Goal: Transaction & Acquisition: Purchase product/service

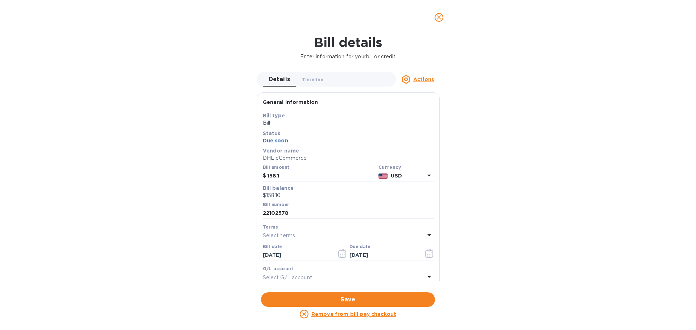
click at [440, 17] on icon "close" at bounding box center [439, 17] width 7 height 7
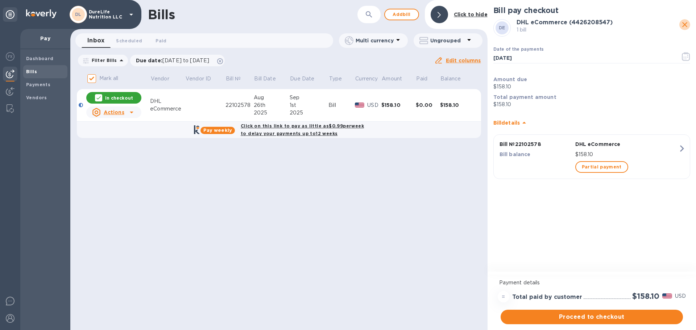
click at [689, 22] on icon "close" at bounding box center [685, 24] width 9 height 9
checkbox input "false"
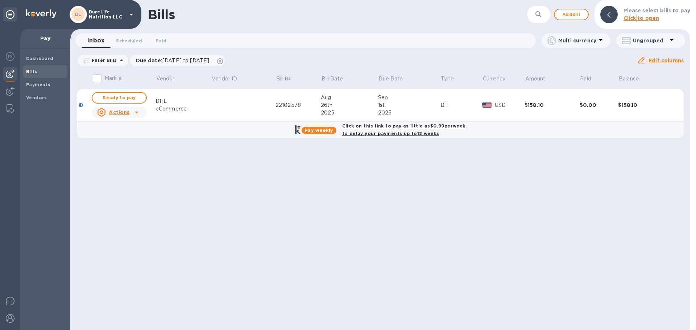
click at [640, 18] on b "Click to open" at bounding box center [642, 18] width 36 height 6
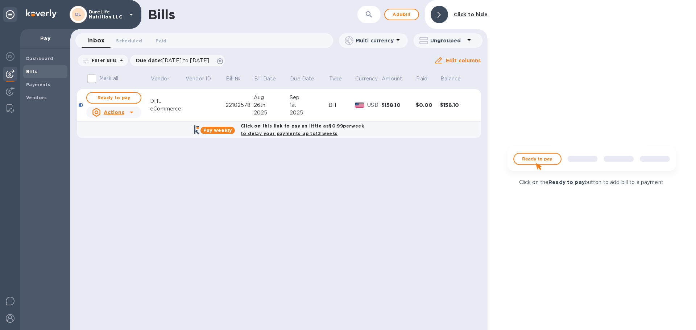
drag, startPoint x: 241, startPoint y: 243, endPoint x: 240, endPoint y: 236, distance: 6.9
click at [240, 244] on div "Bills ​ Add [PERSON_NAME] to hide Inbox 0 Scheduled 0 Paid 0 Multi currency Ung…" at bounding box center [278, 165] width 417 height 330
click at [156, 75] on p "Vendor" at bounding box center [160, 79] width 18 height 8
drag, startPoint x: 157, startPoint y: 43, endPoint x: 112, endPoint y: 38, distance: 45.2
click at [141, 42] on div "Inbox 0 Scheduled 0 Paid 0" at bounding box center [208, 40] width 252 height 15
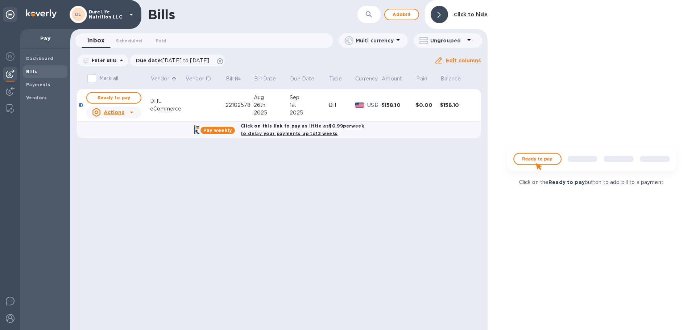
drag, startPoint x: 110, startPoint y: 38, endPoint x: 119, endPoint y: 40, distance: 8.9
click at [110, 38] on button "Scheduled 0" at bounding box center [129, 40] width 38 height 15
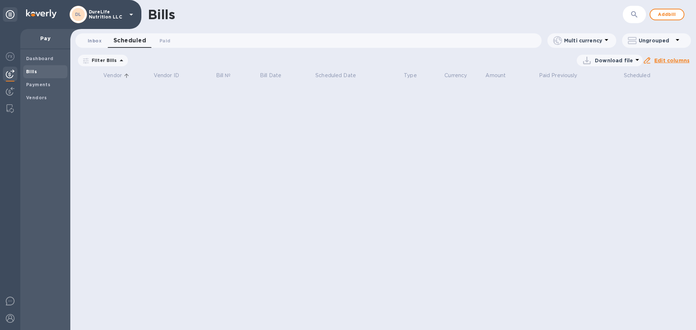
click at [96, 44] on span "Inbox 0" at bounding box center [95, 41] width 14 height 8
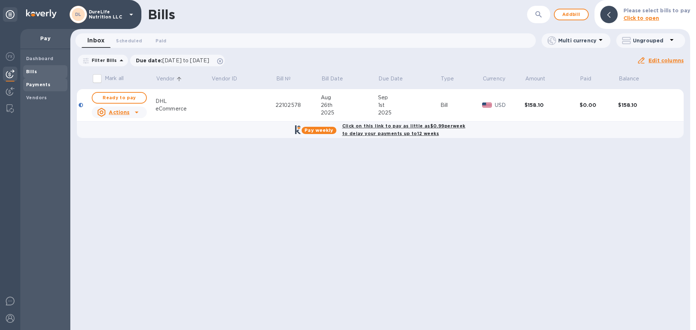
click at [43, 87] on span "Payments" at bounding box center [38, 84] width 24 height 7
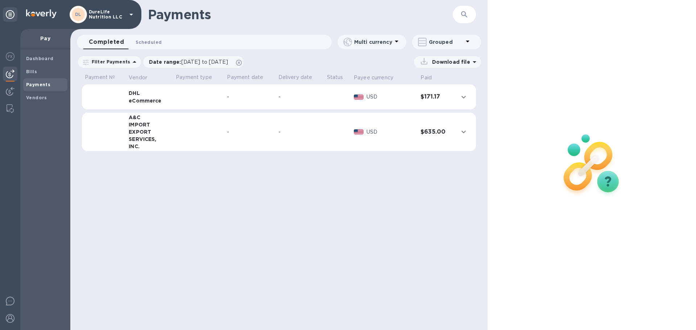
click at [150, 44] on span "Scheduled 0" at bounding box center [149, 42] width 26 height 8
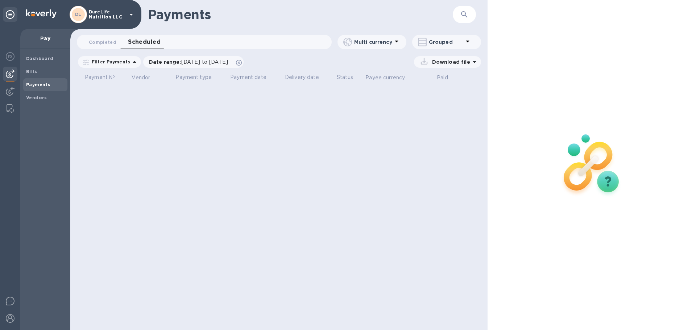
click at [469, 46] on div at bounding box center [467, 42] width 9 height 10
drag, startPoint x: 152, startPoint y: 149, endPoint x: 111, endPoint y: 110, distance: 56.4
click at [152, 149] on div at bounding box center [348, 165] width 696 height 330
click at [42, 73] on span "Bills" at bounding box center [45, 71] width 38 height 7
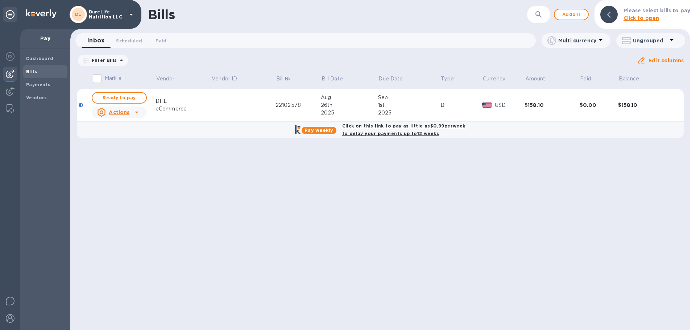
click at [393, 244] on div "Bills ​ Add bill Please select bills to pay Click to open Inbox 0 Scheduled 0 P…" at bounding box center [380, 165] width 620 height 330
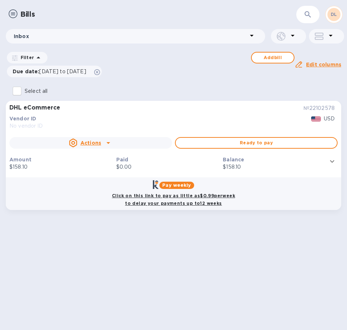
click at [332, 160] on icon "expand row" at bounding box center [332, 161] width 9 height 9
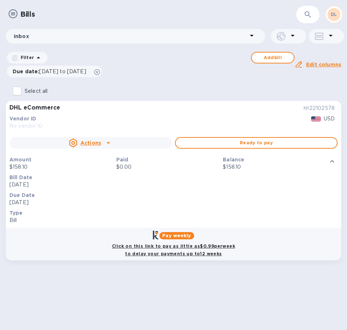
click at [174, 234] on b "Pay weekly" at bounding box center [176, 235] width 29 height 5
checkbox input "true"
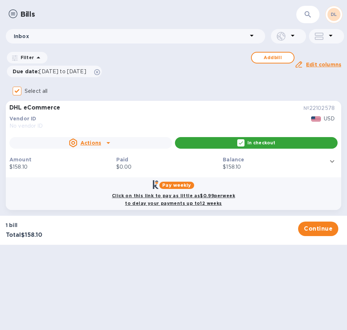
click at [294, 286] on div "Bills ​ DL Inbox Filter Add bill Due date : [DATE] to [DATE] Amount Paid Balanc…" at bounding box center [173, 165] width 347 height 330
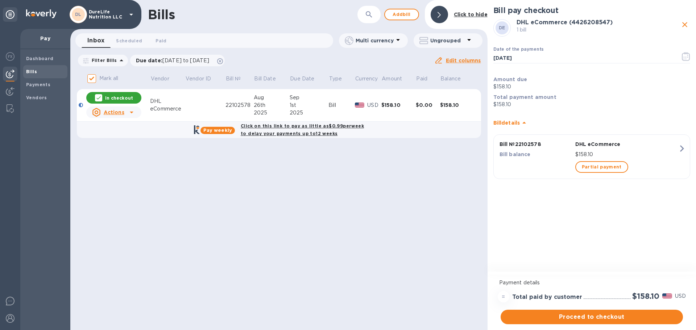
click at [682, 148] on icon "button" at bounding box center [682, 148] width 13 height 13
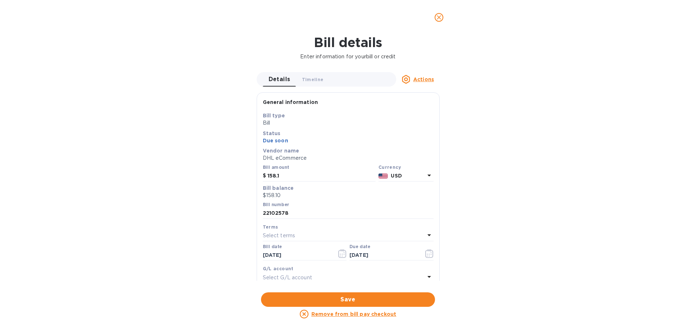
click at [440, 17] on icon "close" at bounding box center [439, 17] width 4 height 4
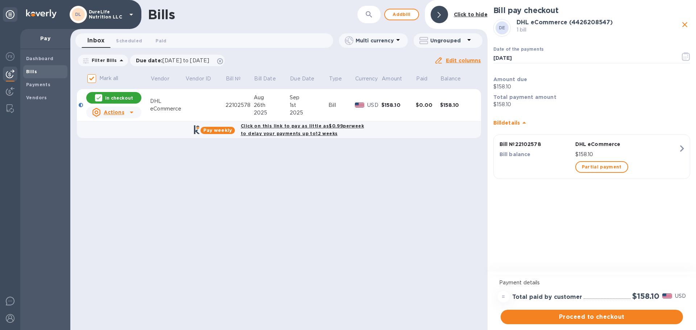
click at [111, 97] on p "In checkout" at bounding box center [119, 98] width 28 height 6
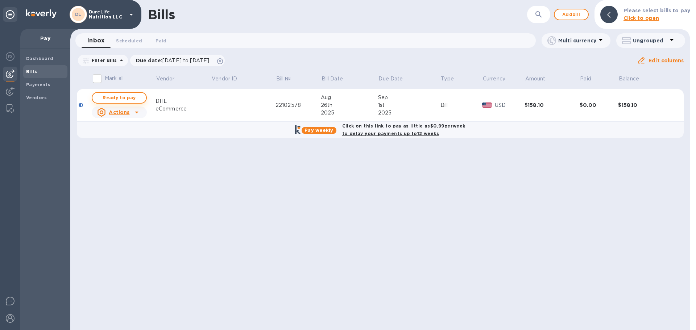
click at [129, 98] on span "Ready to pay" at bounding box center [119, 98] width 42 height 9
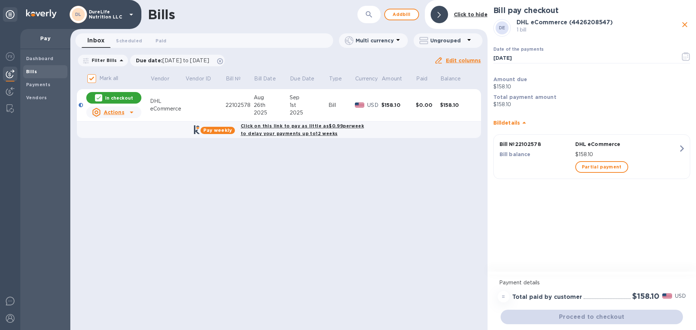
click at [130, 98] on p "In checkout" at bounding box center [119, 98] width 28 height 6
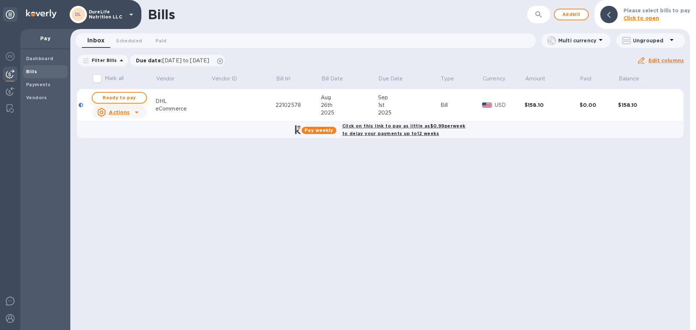
click at [132, 98] on span "Ready to pay" at bounding box center [119, 98] width 42 height 9
checkbox input "true"
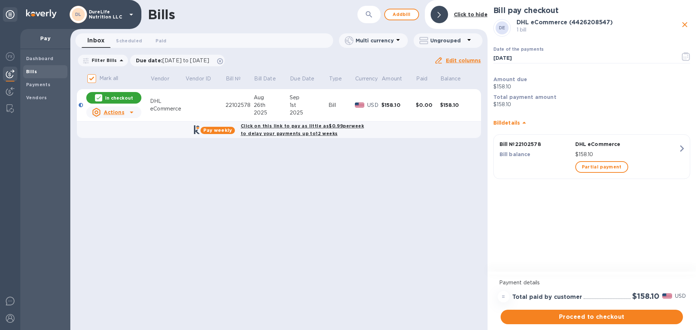
click at [677, 146] on icon "button" at bounding box center [682, 148] width 13 height 13
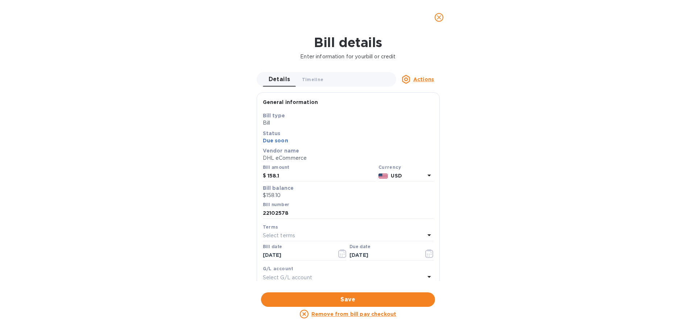
click at [428, 235] on icon at bounding box center [429, 235] width 9 height 9
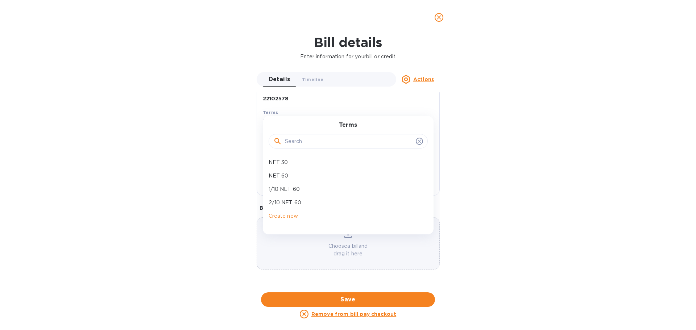
scroll to position [145, 0]
click at [312, 159] on p "NET 30" at bounding box center [345, 163] width 153 height 8
type input "[DATE]"
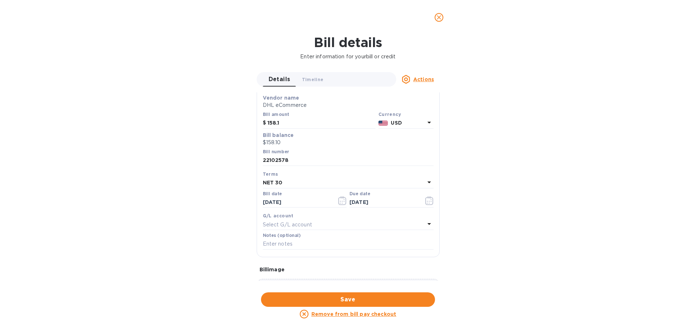
scroll to position [48, 0]
click at [389, 297] on span "Save" at bounding box center [348, 300] width 162 height 9
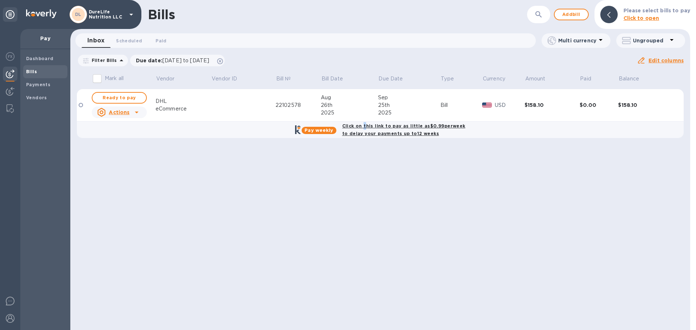
click at [366, 127] on b "Click on this link to pay as little as $0.99 per week to delay your payments up…" at bounding box center [403, 129] width 123 height 13
checkbox input "true"
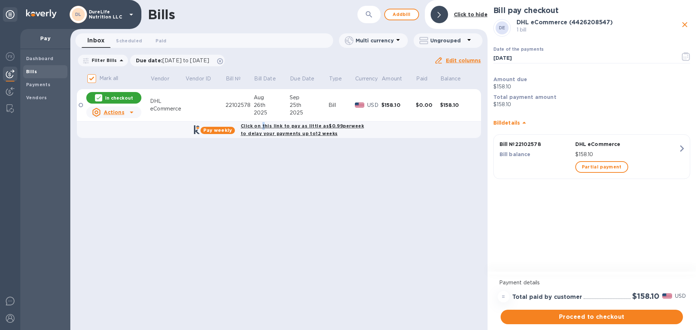
click at [681, 149] on icon "button" at bounding box center [682, 148] width 13 height 13
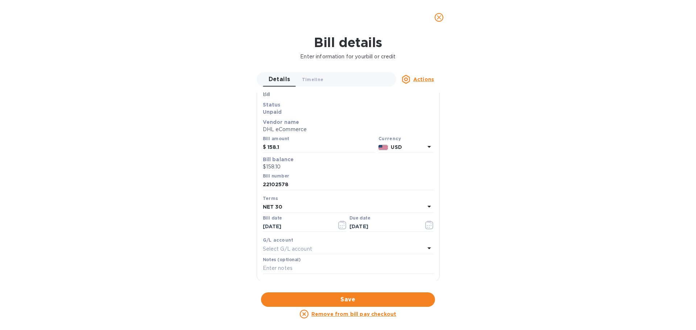
scroll to position [29, 0]
click at [425, 205] on icon at bounding box center [429, 206] width 9 height 9
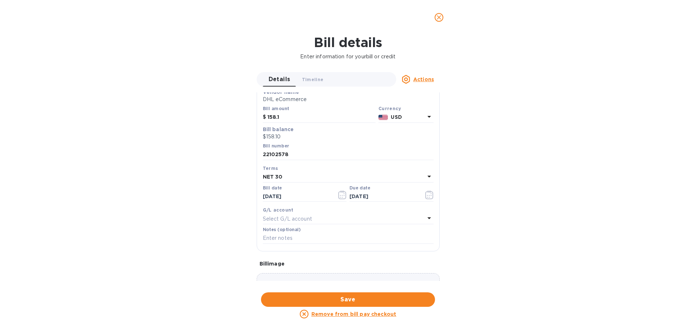
scroll to position [59, 0]
click at [426, 177] on icon at bounding box center [429, 176] width 9 height 9
click at [439, 16] on icon "close" at bounding box center [439, 17] width 7 height 7
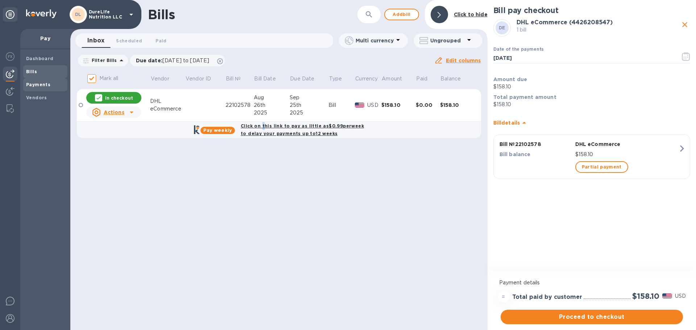
click at [42, 83] on b "Payments" at bounding box center [38, 84] width 24 height 5
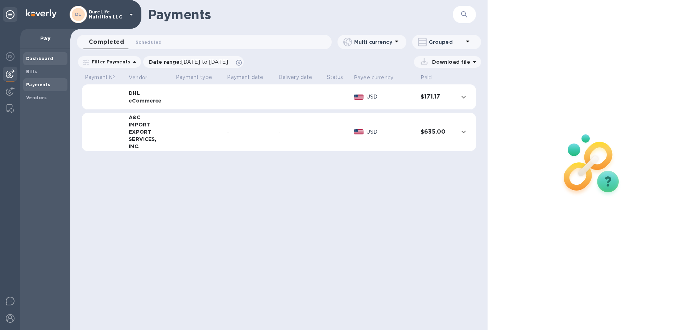
click at [45, 57] on b "Dashboard" at bounding box center [40, 58] width 28 height 5
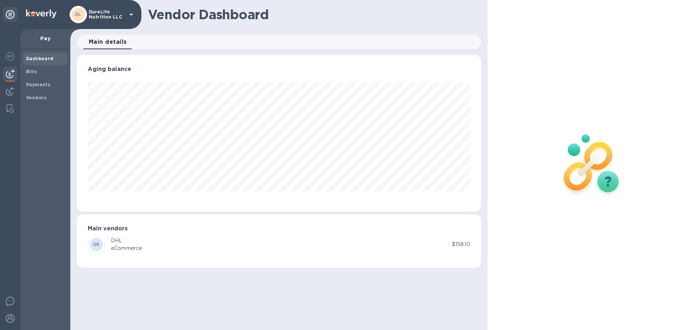
scroll to position [157, 404]
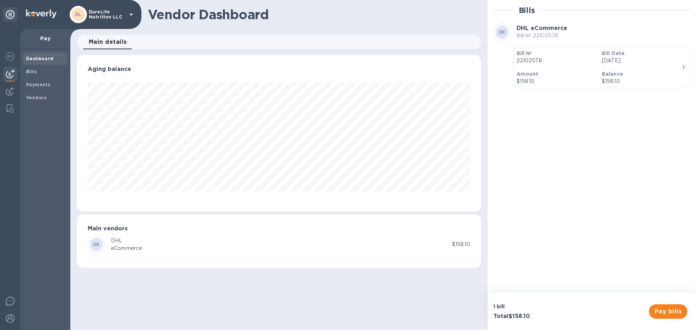
click at [684, 69] on icon "button" at bounding box center [684, 67] width 9 height 9
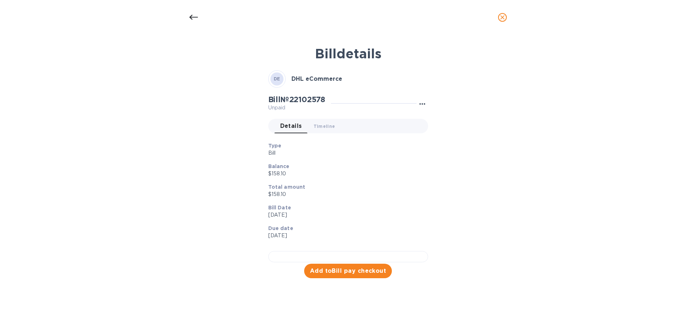
click at [420, 104] on icon "button" at bounding box center [423, 103] width 6 height 1
click at [192, 17] on div at bounding box center [348, 165] width 696 height 330
click at [194, 16] on icon at bounding box center [193, 17] width 9 height 9
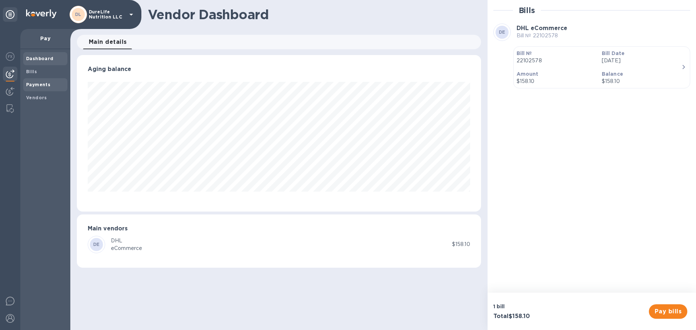
click at [40, 83] on b "Payments" at bounding box center [38, 84] width 24 height 5
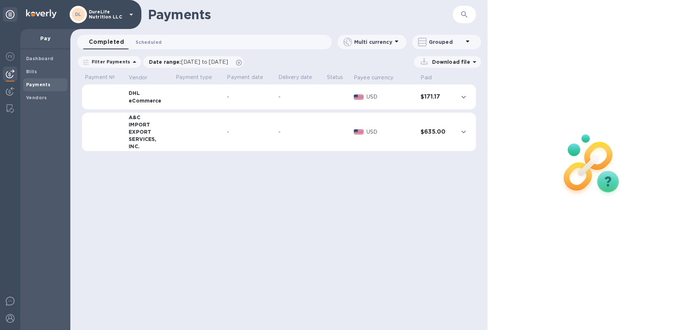
click at [149, 47] on button "Scheduled 0" at bounding box center [149, 42] width 38 height 15
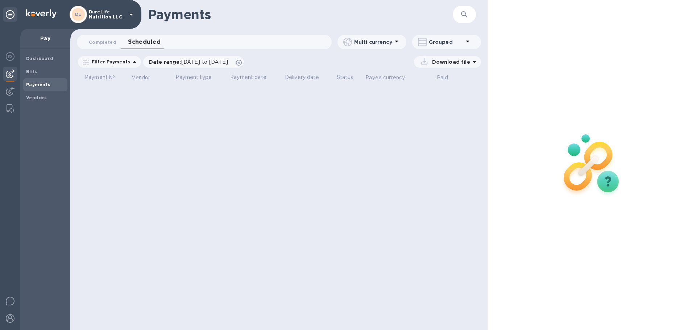
click at [135, 14] on icon at bounding box center [131, 14] width 9 height 9
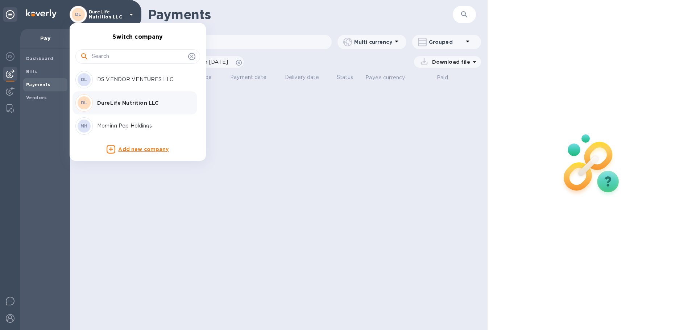
click at [133, 100] on p "DureLife Nutrition LLC" at bounding box center [142, 102] width 91 height 7
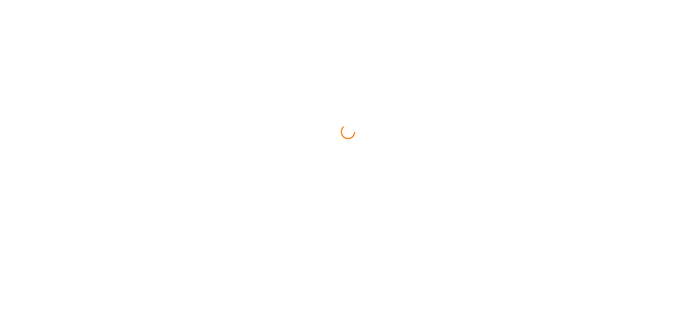
click at [326, 0] on html at bounding box center [348, 0] width 696 height 0
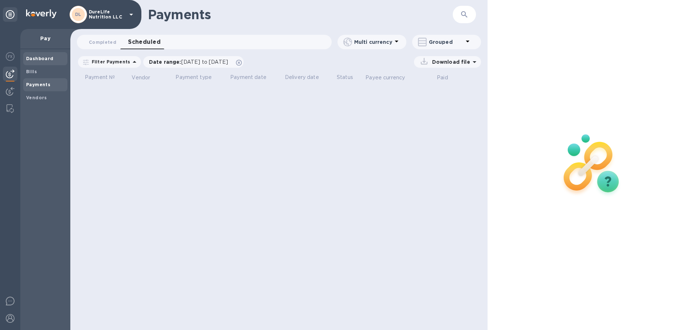
click at [44, 56] on b "Dashboard" at bounding box center [40, 58] width 28 height 5
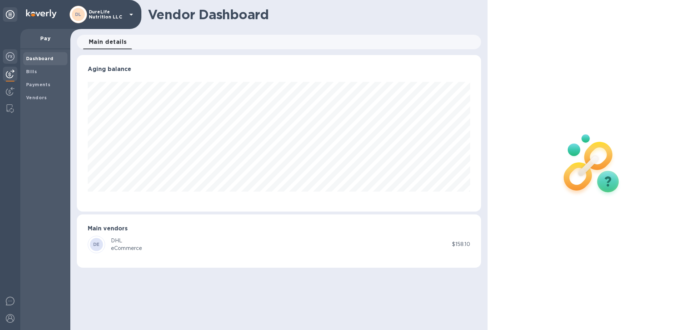
click at [15, 55] on div at bounding box center [10, 57] width 15 height 16
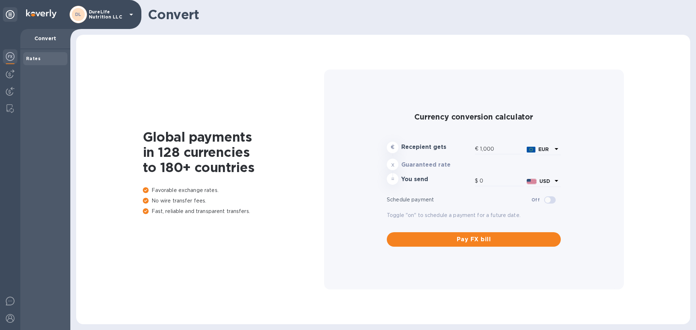
type input "1,171.34"
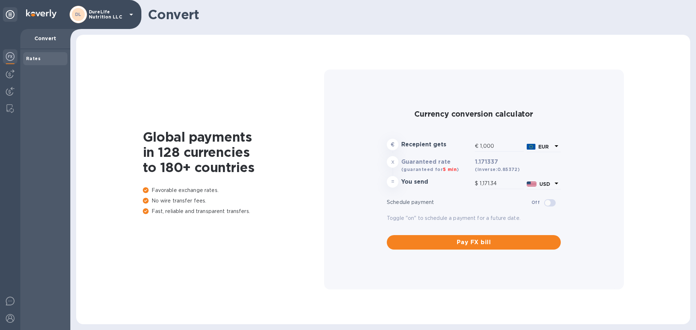
click at [44, 54] on div "Rates" at bounding box center [45, 58] width 44 height 13
click at [58, 60] on div "Rates" at bounding box center [45, 58] width 38 height 7
click at [46, 37] on p "Convert" at bounding box center [45, 38] width 38 height 7
drag, startPoint x: 51, startPoint y: 59, endPoint x: 41, endPoint y: 67, distance: 13.3
click at [50, 62] on div "Rates" at bounding box center [45, 58] width 44 height 13
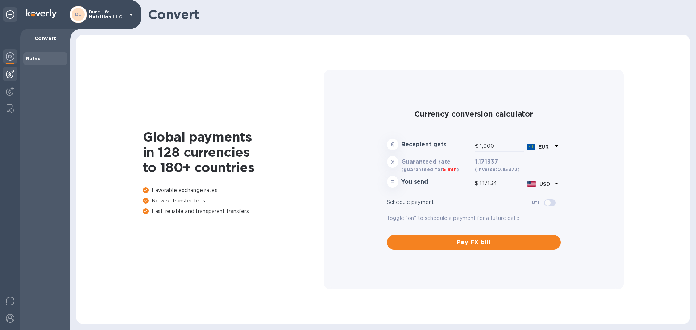
click at [9, 74] on img at bounding box center [10, 74] width 9 height 9
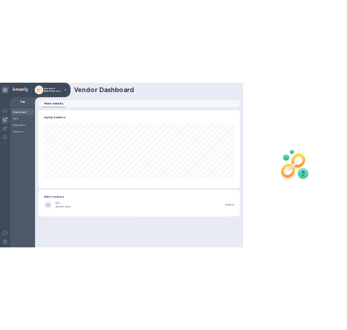
scroll to position [157, 404]
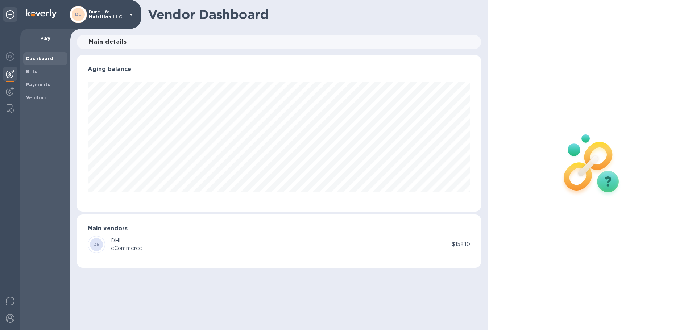
click at [386, 239] on div "DE DHL eCommerce" at bounding box center [270, 244] width 364 height 17
click at [129, 247] on div "eCommerce" at bounding box center [126, 249] width 31 height 8
drag, startPoint x: 34, startPoint y: 69, endPoint x: 38, endPoint y: 72, distance: 5.7
click at [35, 69] on b "Bills" at bounding box center [31, 71] width 11 height 5
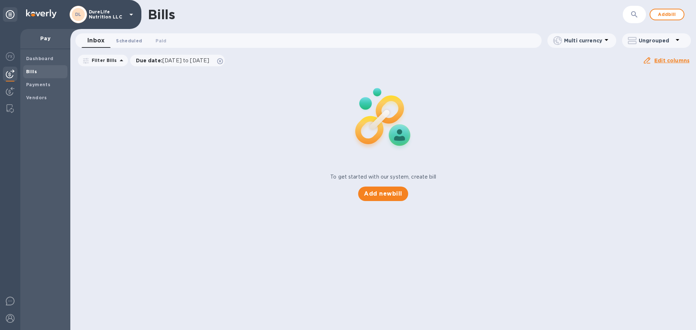
click at [131, 45] on button "Scheduled 0" at bounding box center [129, 40] width 38 height 15
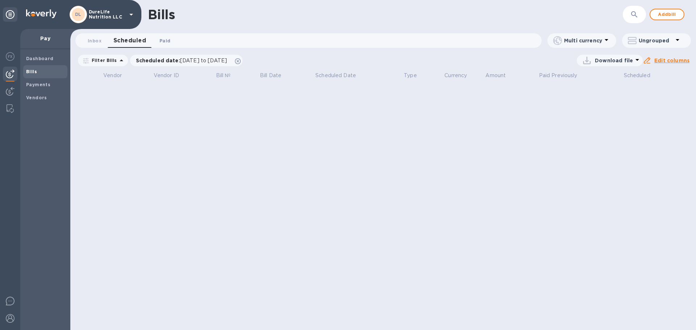
click at [161, 42] on span "Paid 0" at bounding box center [165, 41] width 11 height 8
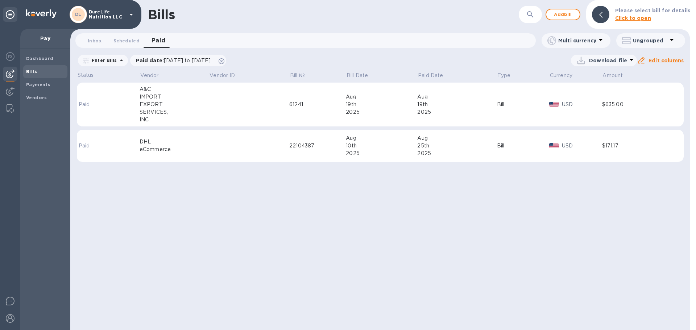
click at [632, 17] on b "Click to open" at bounding box center [633, 18] width 36 height 6
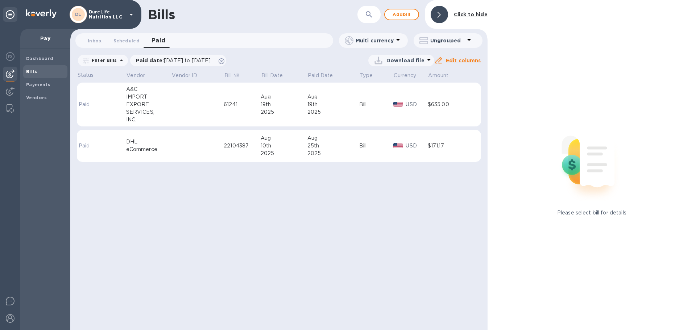
click at [440, 13] on icon at bounding box center [439, 15] width 3 height 6
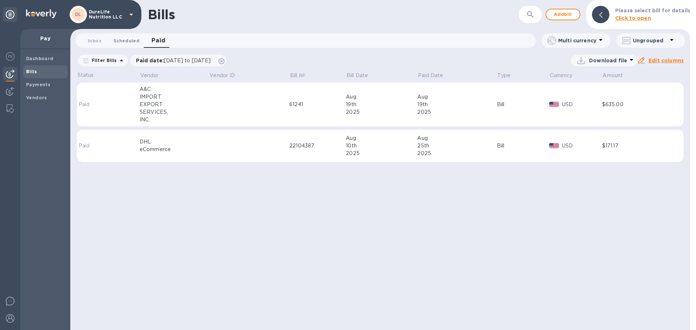
click at [126, 37] on span "Scheduled 0" at bounding box center [127, 41] width 26 height 8
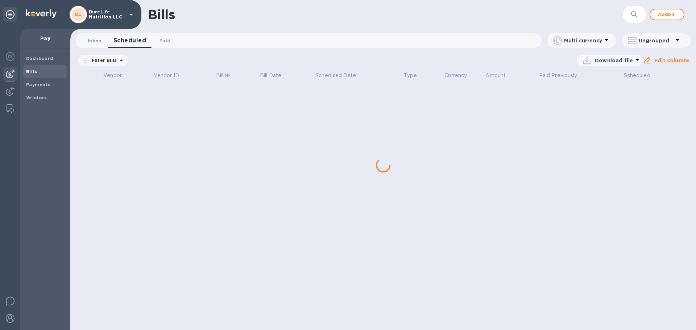
click at [96, 42] on span "Inbox 0" at bounding box center [95, 41] width 14 height 8
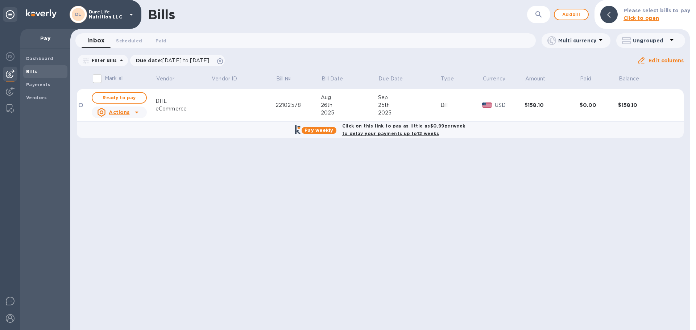
click at [98, 79] on input "Mark all" at bounding box center [97, 78] width 15 height 15
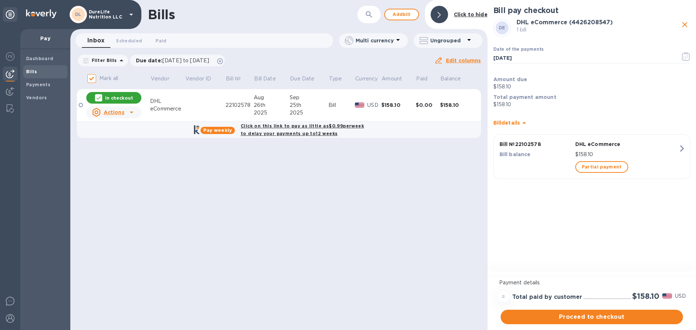
click at [290, 127] on b "Click on this link to pay as little as $0.99 per week to delay your payments up…" at bounding box center [302, 129] width 123 height 13
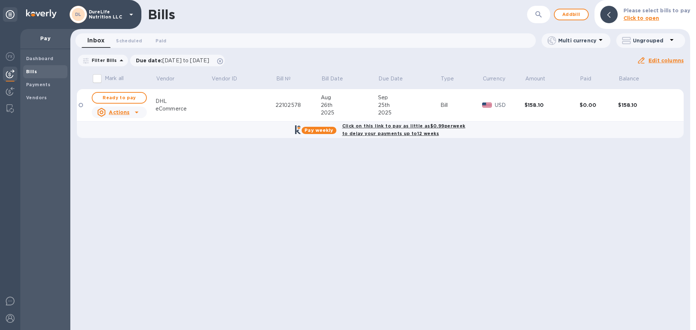
checkbox input "true"
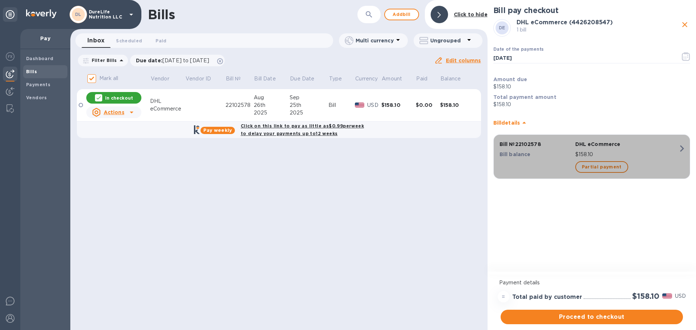
click at [684, 151] on icon "button" at bounding box center [682, 148] width 13 height 13
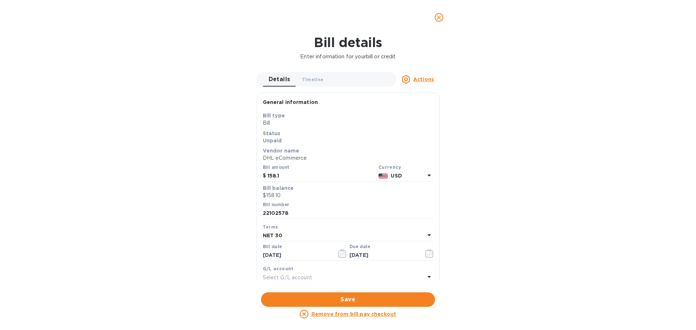
click at [439, 18] on icon "close" at bounding box center [439, 17] width 7 height 7
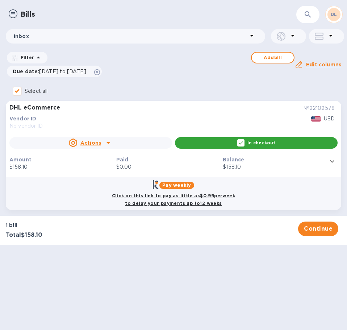
click at [266, 272] on div "Bills ​ DL Inbox Filter Add bill Due date : 06/27/2025 to 10/25/2025 Amount Pai…" at bounding box center [173, 165] width 347 height 330
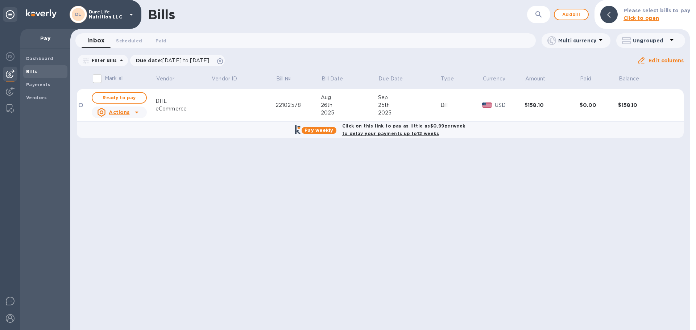
drag, startPoint x: 401, startPoint y: 132, endPoint x: 424, endPoint y: 136, distance: 22.5
click at [347, 132] on b "Click on this link to pay as little as $0.99 per week to delay your payments up…" at bounding box center [403, 129] width 123 height 13
checkbox input "true"
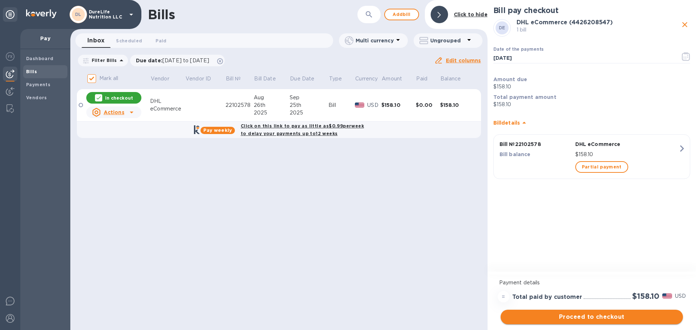
click at [347, 318] on span "Proceed to checkout" at bounding box center [592, 317] width 171 height 9
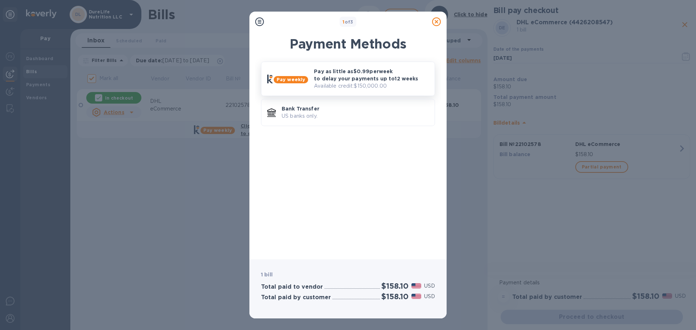
click at [347, 82] on p "Available credit: $150,000.00" at bounding box center [371, 86] width 115 height 8
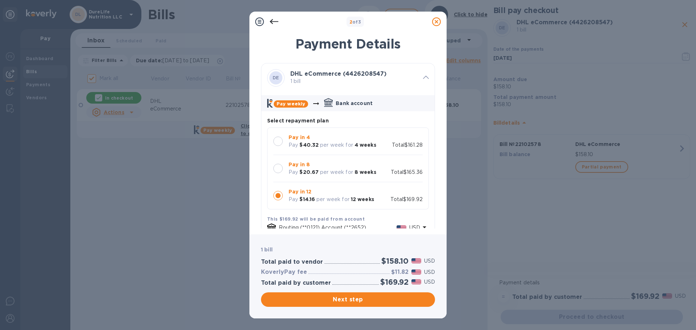
drag, startPoint x: 280, startPoint y: 139, endPoint x: 289, endPoint y: 137, distance: 9.1
click at [280, 140] on div at bounding box center [277, 141] width 9 height 9
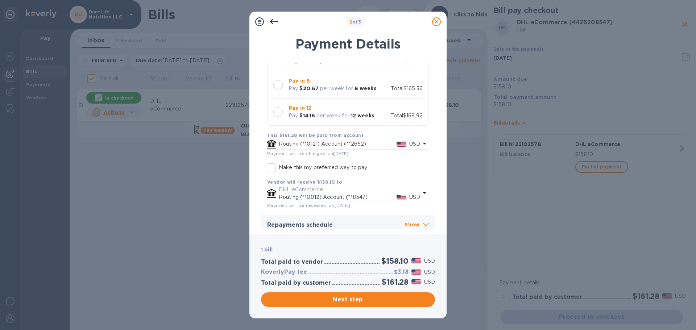
scroll to position [91, 0]
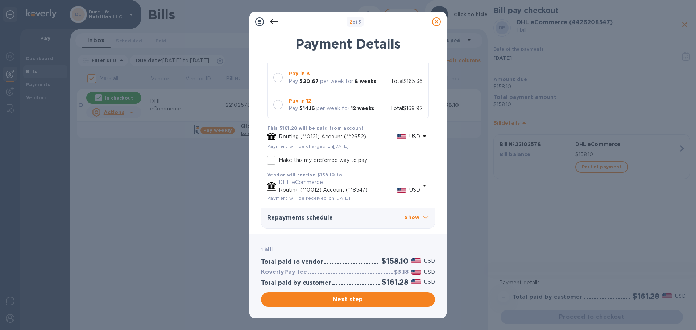
click at [347, 217] on icon at bounding box center [426, 217] width 6 height 3
click at [347, 303] on span "Next step" at bounding box center [348, 300] width 162 height 9
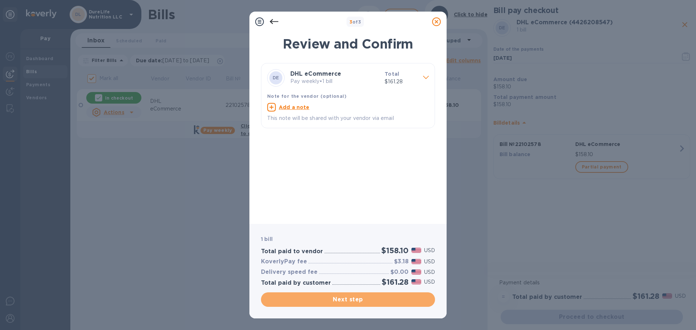
click at [347, 298] on span "Next step" at bounding box center [348, 300] width 162 height 9
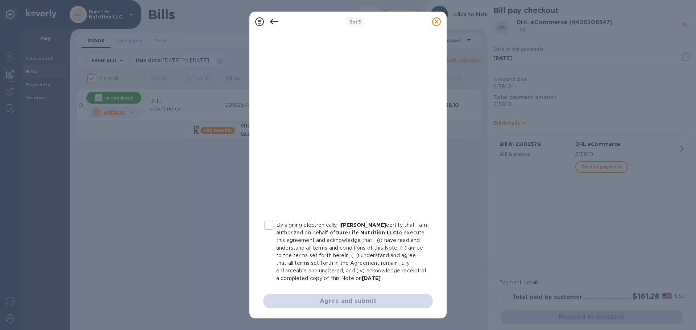
scroll to position [83, 0]
click at [269, 220] on input "By signing electronically, I Kharen Bartolome certify that I am authorized on b…" at bounding box center [268, 225] width 15 height 15
checkbox input "true"
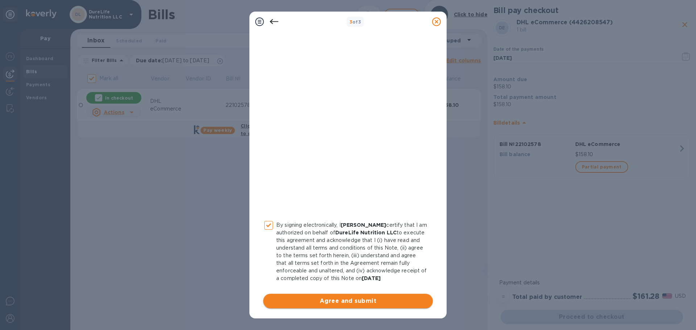
click at [347, 302] on span "Agree and submit" at bounding box center [348, 301] width 158 height 9
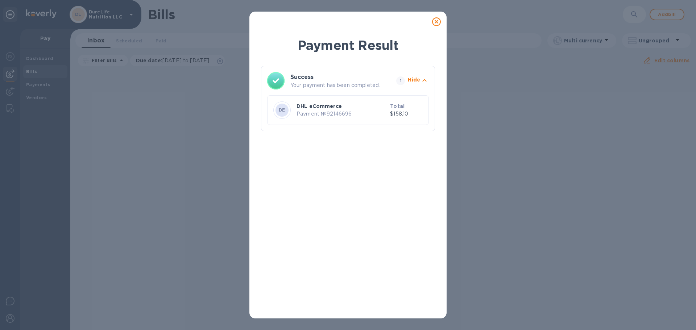
click at [347, 21] on icon at bounding box center [436, 21] width 9 height 9
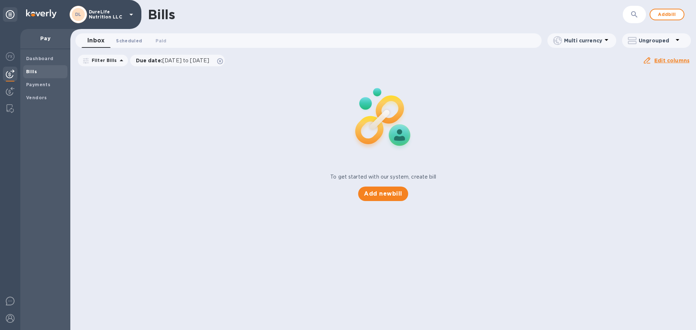
click at [122, 40] on span "Scheduled 0" at bounding box center [129, 41] width 26 height 8
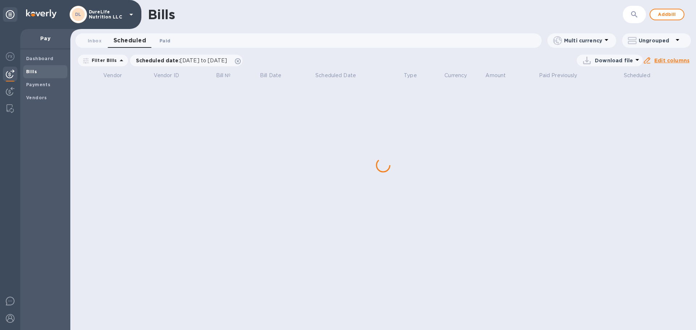
drag, startPoint x: 163, startPoint y: 41, endPoint x: 157, endPoint y: 45, distance: 7.3
click at [164, 41] on span "Paid 0" at bounding box center [165, 41] width 11 height 8
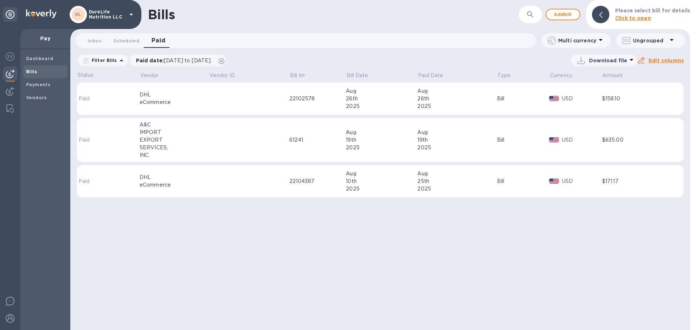
drag, startPoint x: 10, startPoint y: 55, endPoint x: 34, endPoint y: 66, distance: 26.1
click at [10, 55] on img at bounding box center [10, 56] width 9 height 9
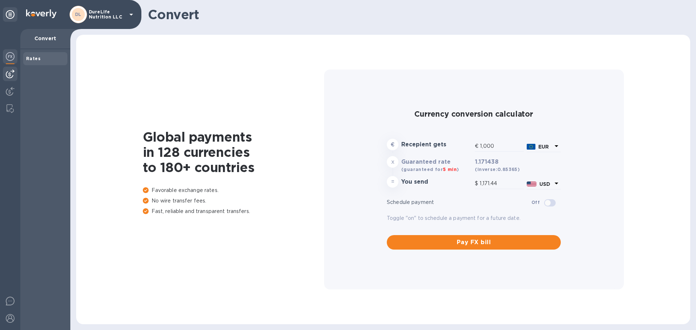
click at [8, 75] on img at bounding box center [10, 74] width 9 height 9
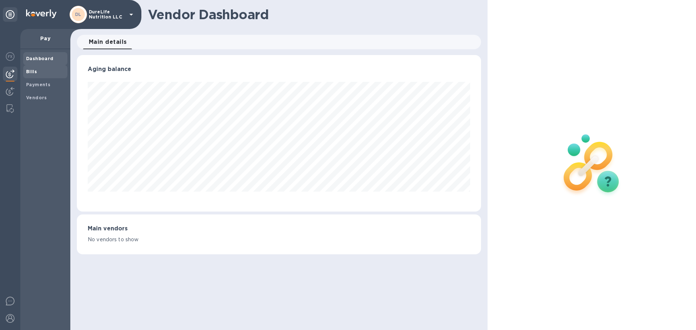
scroll to position [157, 404]
click at [36, 75] on div "Bills" at bounding box center [45, 71] width 44 height 13
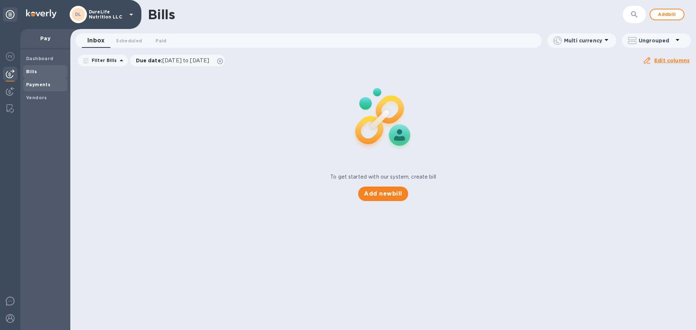
click at [40, 87] on b "Payments" at bounding box center [38, 84] width 24 height 5
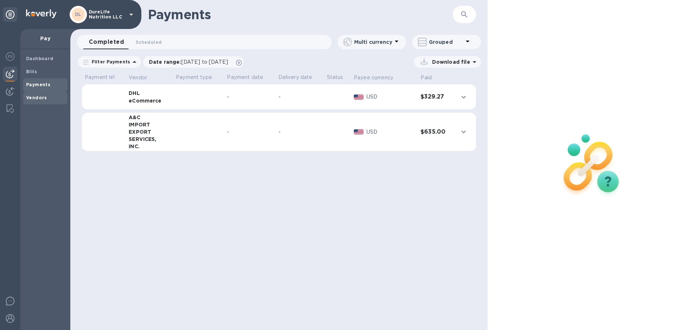
click at [32, 101] on span "Vendors" at bounding box center [36, 97] width 21 height 7
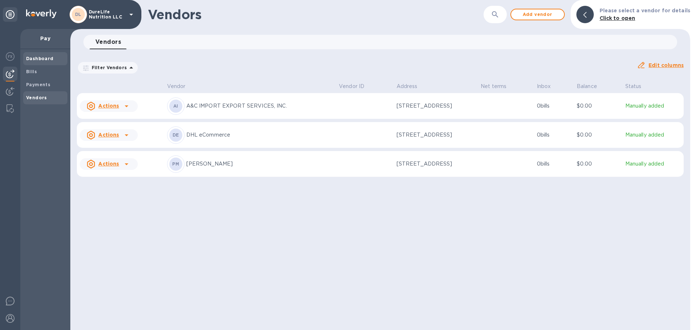
click at [41, 60] on b "Dashboard" at bounding box center [40, 58] width 28 height 5
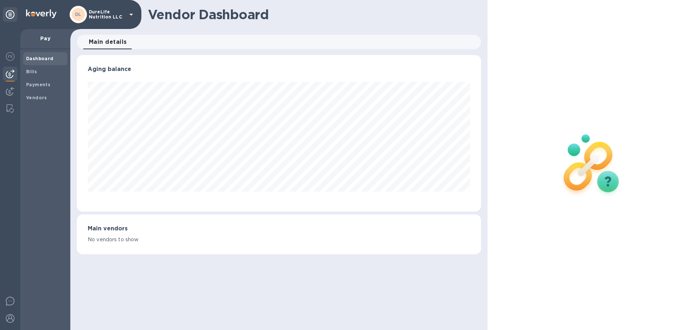
scroll to position [157, 404]
click at [0, 329] on div at bounding box center [10, 179] width 20 height 301
click at [11, 88] on img at bounding box center [10, 91] width 9 height 9
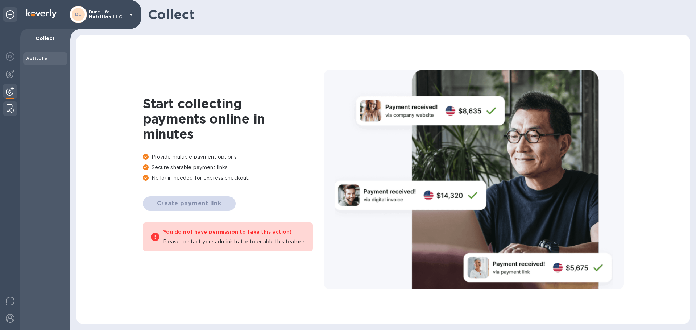
click at [11, 105] on img at bounding box center [10, 108] width 7 height 9
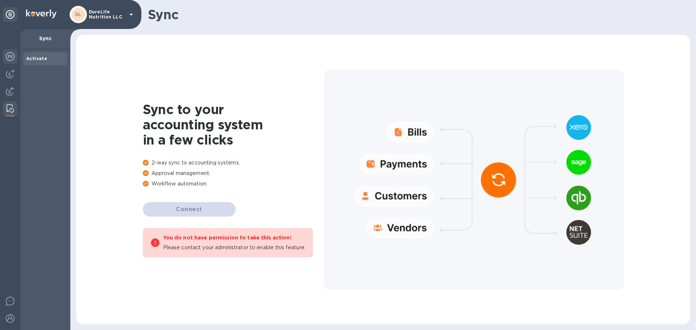
click at [4, 55] on div at bounding box center [10, 57] width 15 height 16
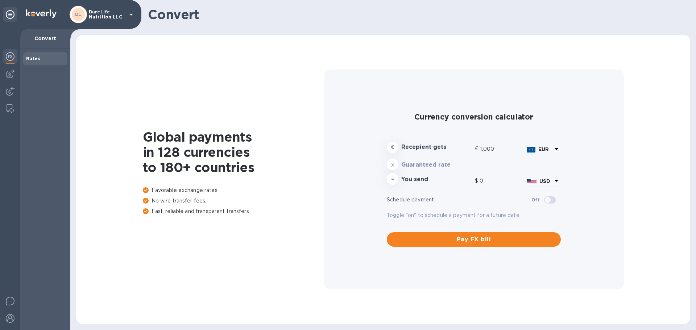
type input "1,171.34"
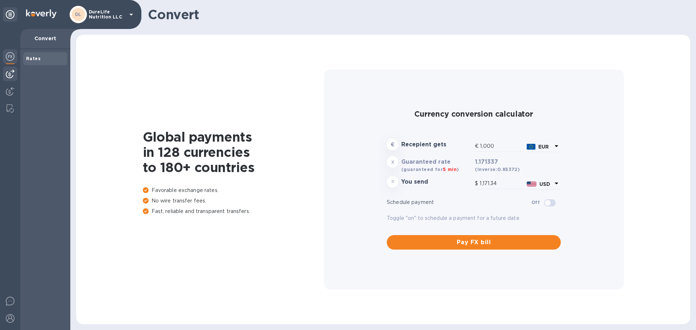
click at [9, 72] on img at bounding box center [10, 74] width 9 height 9
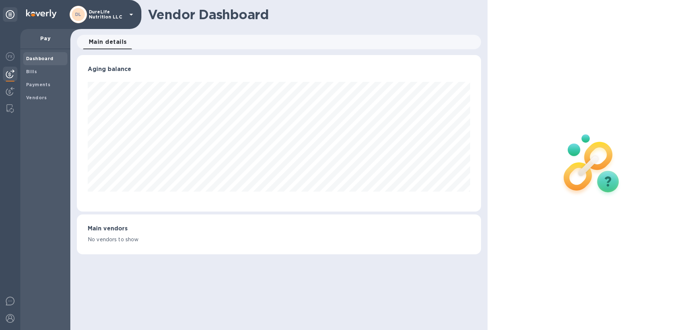
scroll to position [157, 404]
click at [12, 90] on img at bounding box center [10, 91] width 9 height 9
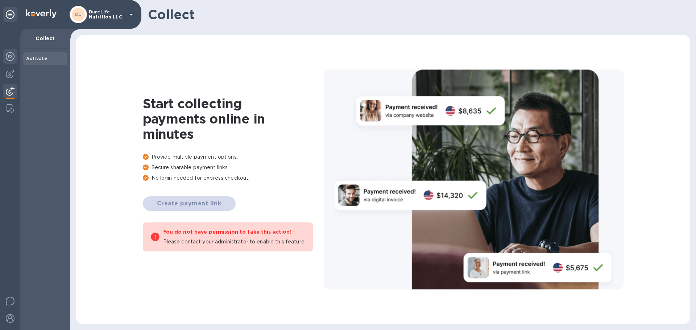
click at [12, 55] on img at bounding box center [10, 56] width 9 height 9
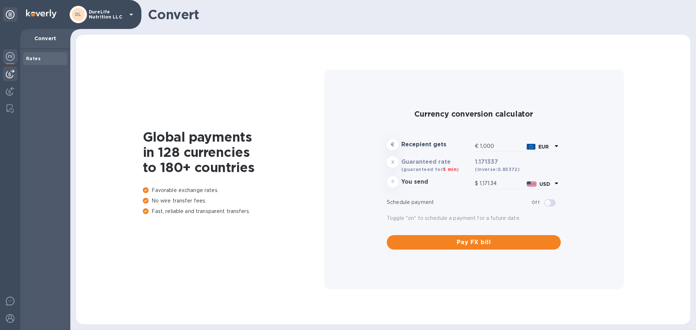
click at [12, 73] on img at bounding box center [10, 74] width 9 height 9
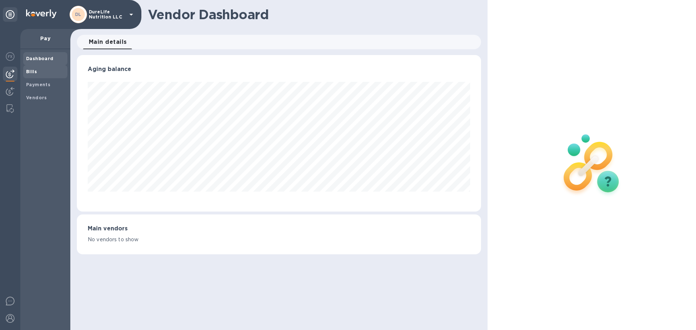
scroll to position [157, 404]
click at [40, 84] on b "Payments" at bounding box center [38, 84] width 24 height 5
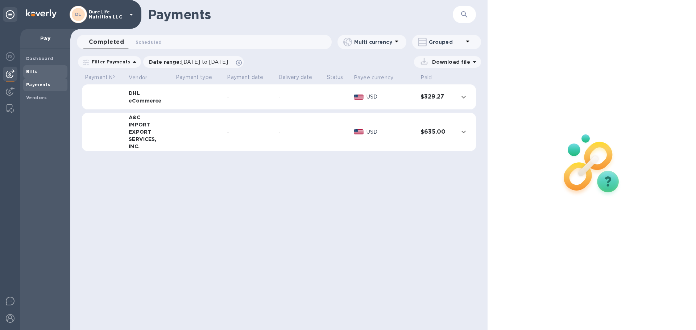
click at [37, 68] on span "Bills" at bounding box center [45, 71] width 38 height 7
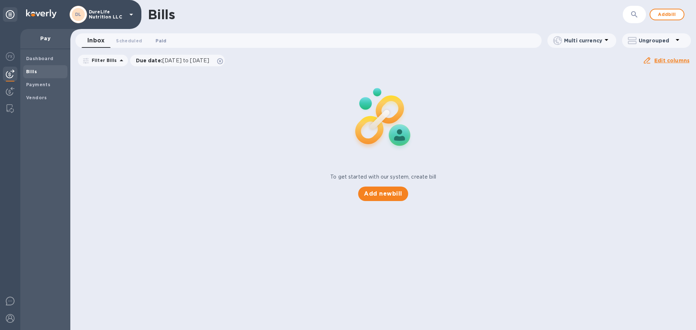
click at [159, 38] on span "Paid 0" at bounding box center [161, 41] width 11 height 8
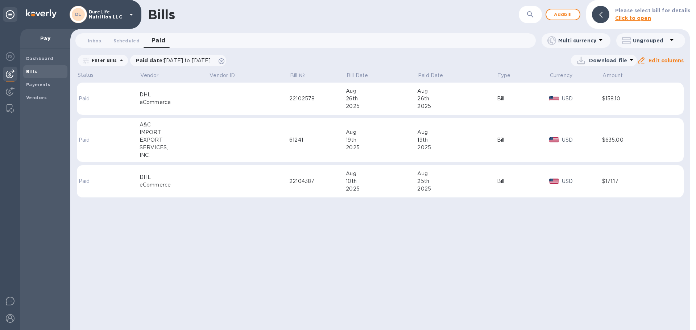
click at [262, 91] on td at bounding box center [249, 99] width 81 height 33
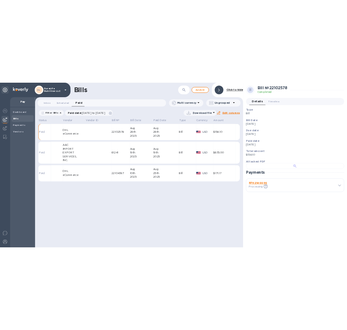
scroll to position [144, 0]
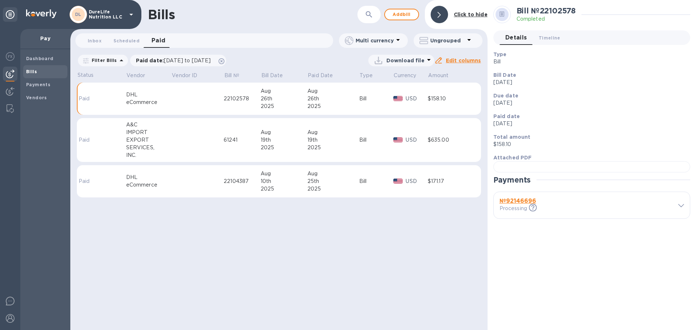
click at [347, 205] on b "№ 92146696" at bounding box center [518, 201] width 37 height 7
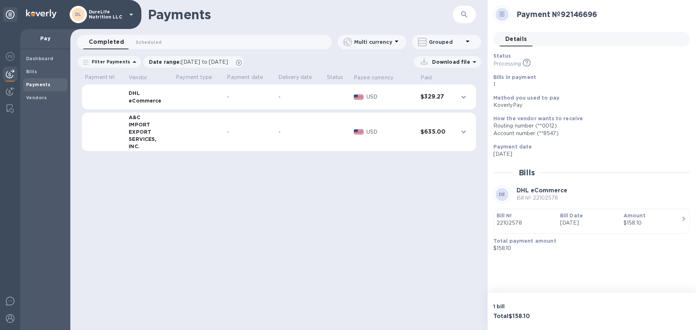
click at [347, 111] on div "Method you used to pay KoverlyPay" at bounding box center [589, 101] width 197 height 21
click at [347, 107] on div "KoverlyPay" at bounding box center [589, 106] width 191 height 8
click at [347, 96] on p "USD" at bounding box center [391, 97] width 49 height 8
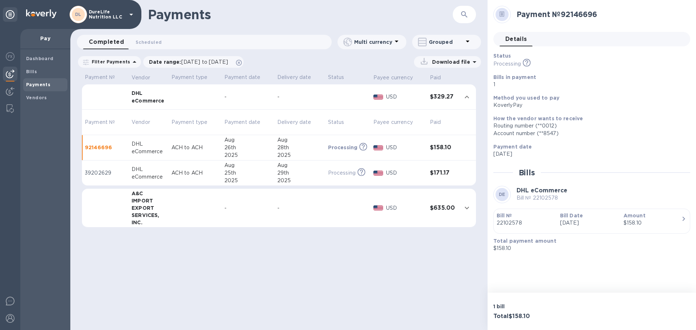
click at [347, 172] on p "USD" at bounding box center [405, 173] width 38 height 8
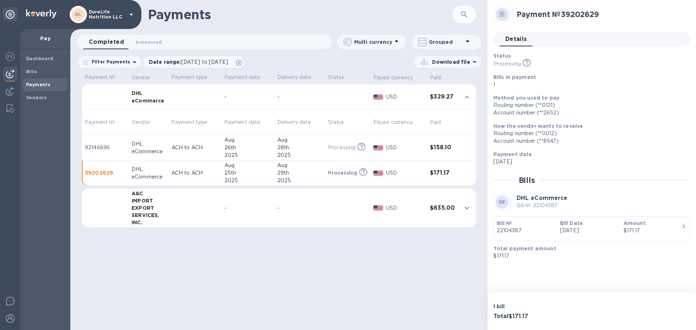
click at [347, 99] on b "Method you used to pay" at bounding box center [527, 98] width 66 height 6
drag, startPoint x: 506, startPoint y: 99, endPoint x: 562, endPoint y: 115, distance: 58.3
click at [347, 115] on div "Method you used to pay Routing number (**0121) Account number (**2652)" at bounding box center [589, 105] width 191 height 22
click at [347, 148] on p "USD" at bounding box center [405, 148] width 38 height 8
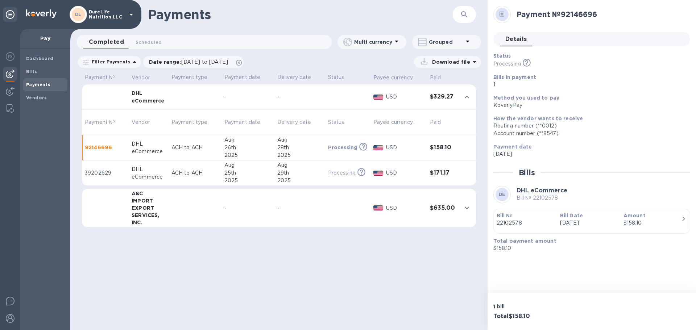
click at [347, 105] on div "KoverlyPay" at bounding box center [589, 106] width 191 height 8
click at [347, 106] on div "KoverlyPay" at bounding box center [589, 106] width 191 height 8
click at [347, 103] on div "KoverlyPay" at bounding box center [589, 106] width 191 height 8
